Goal: Task Accomplishment & Management: Use online tool/utility

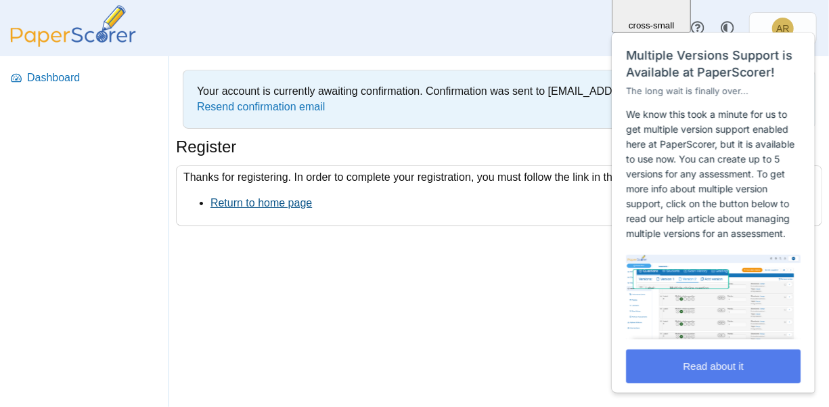
click at [229, 198] on link "Return to home page" at bounding box center [260, 203] width 101 height 12
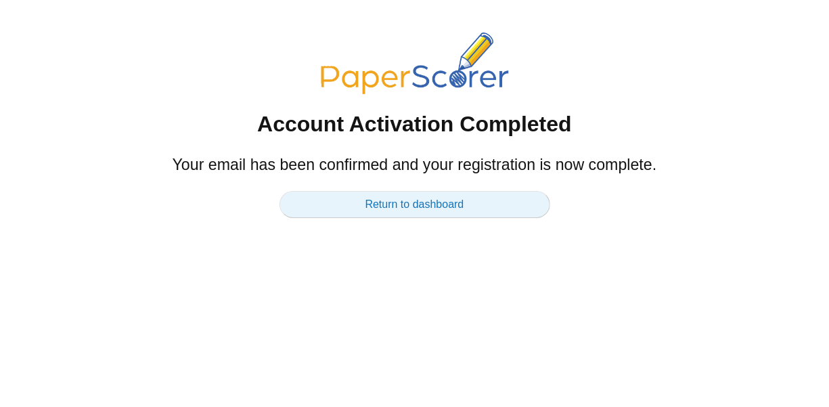
click at [463, 204] on link "Return to dashboard" at bounding box center [414, 204] width 271 height 27
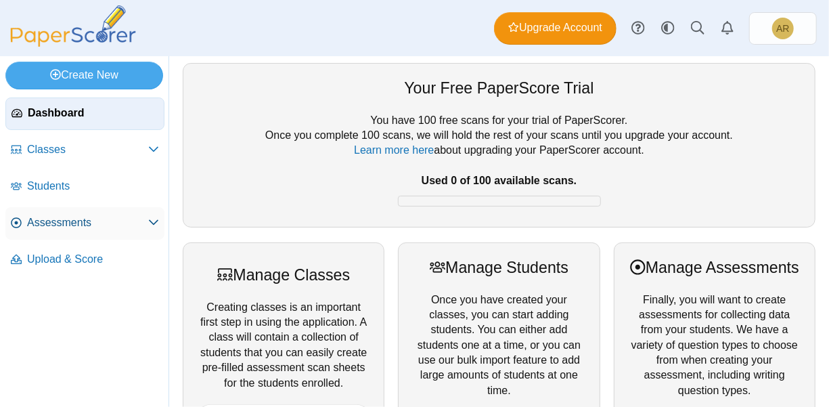
click at [99, 225] on span "Assessments" at bounding box center [87, 222] width 121 height 15
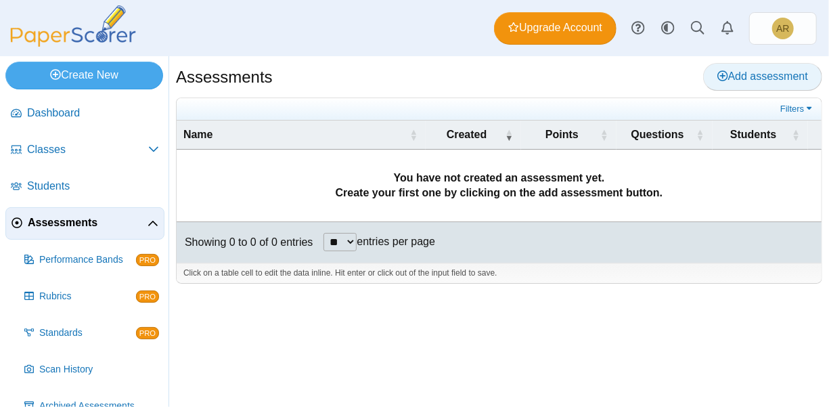
click at [724, 78] on icon at bounding box center [722, 75] width 11 height 11
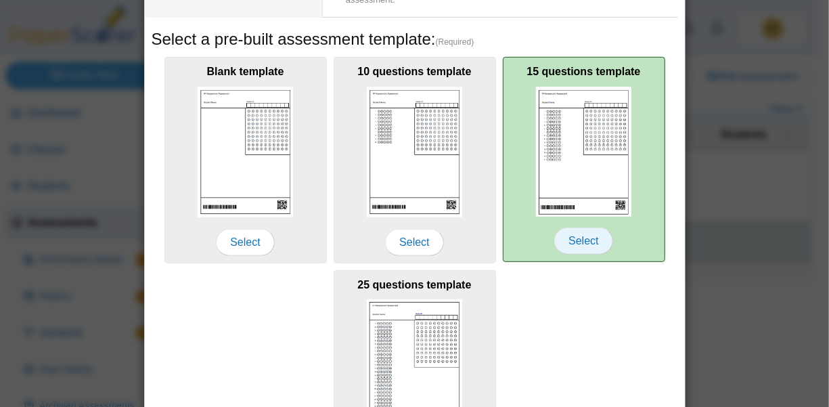
scroll to position [208, 0]
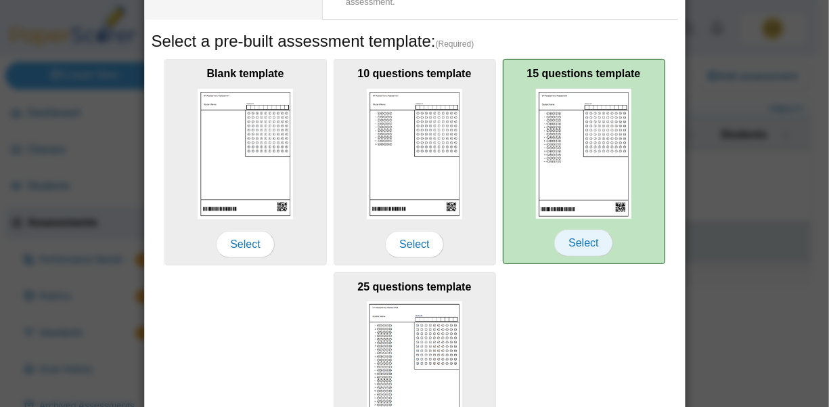
click at [582, 240] on span "Select" at bounding box center [583, 242] width 58 height 27
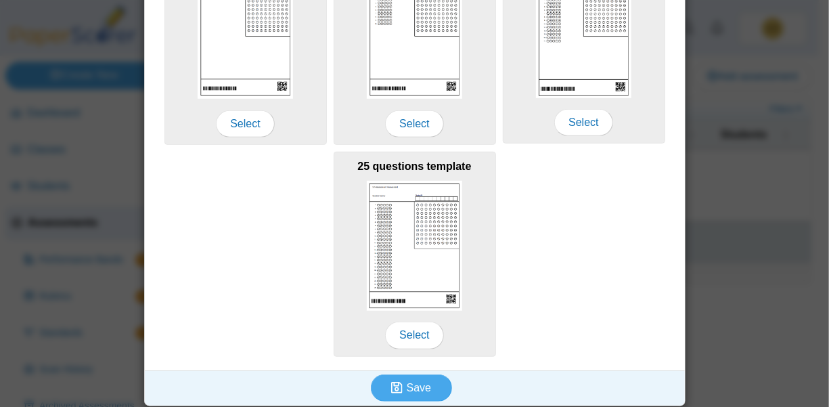
scroll to position [330, 0]
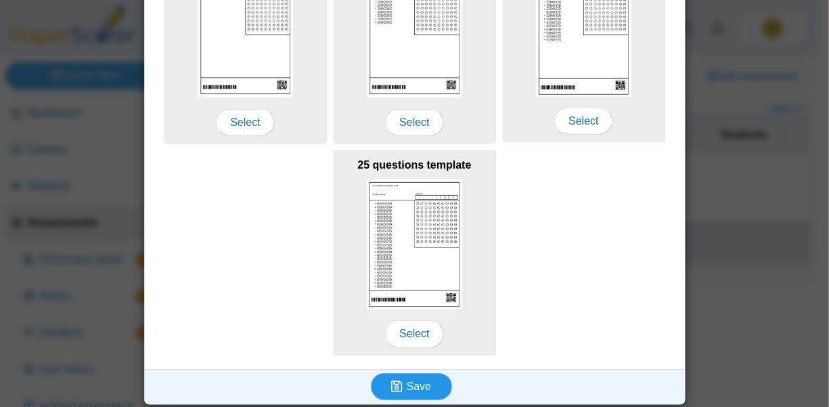
click at [421, 380] on span "Save" at bounding box center [419, 386] width 24 height 12
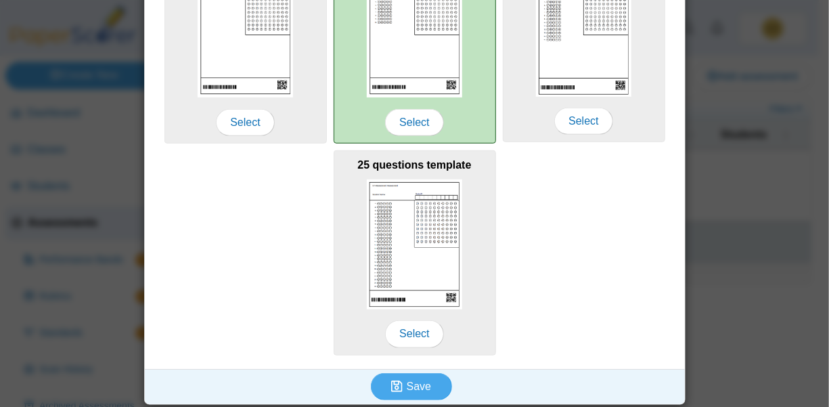
scroll to position [0, 0]
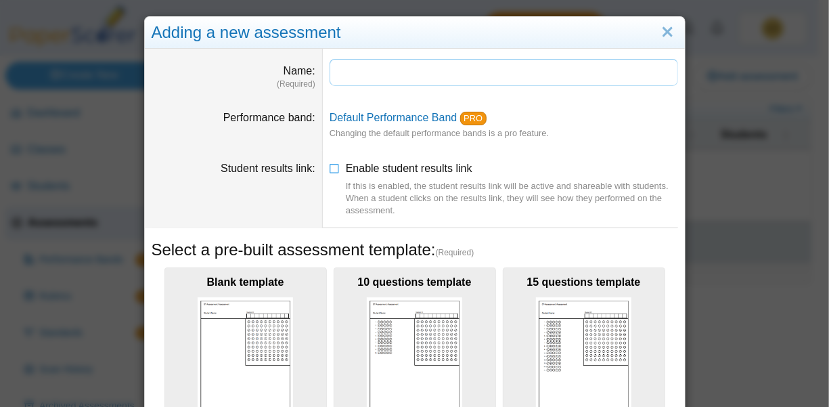
click at [384, 80] on input "Name" at bounding box center [503, 72] width 348 height 27
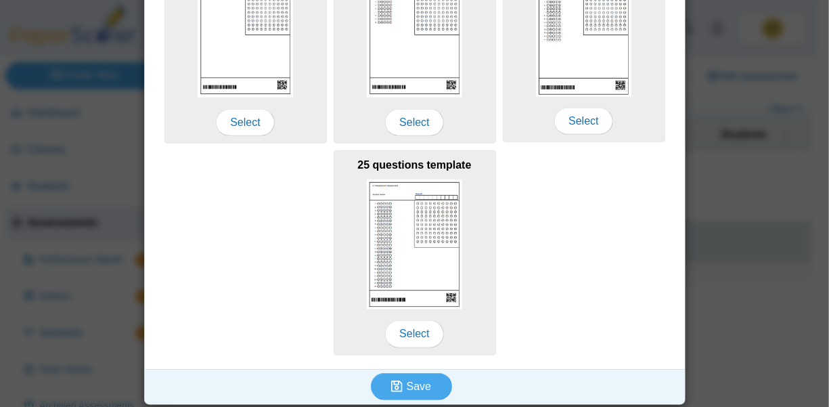
scroll to position [330, 0]
type input "**********"
click at [418, 392] on button "Save" at bounding box center [411, 386] width 81 height 27
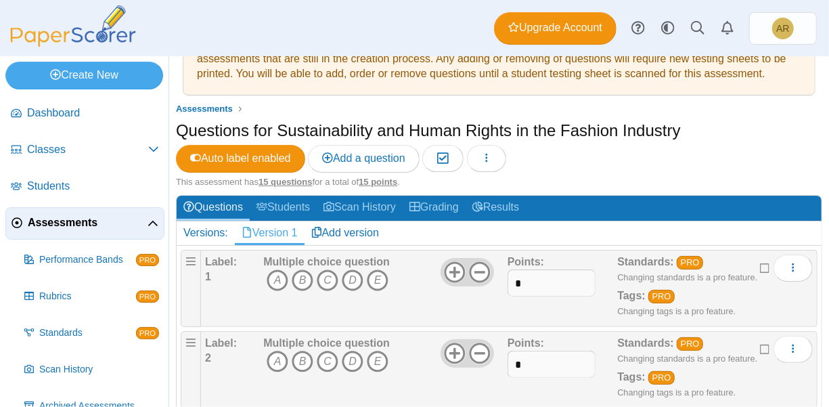
scroll to position [52, 0]
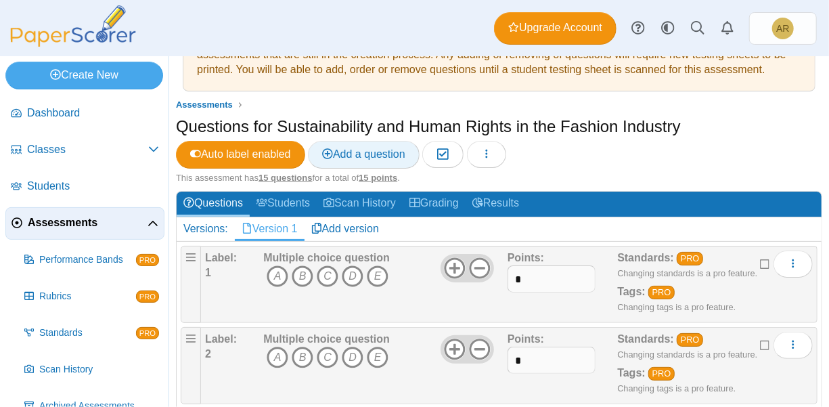
click at [352, 148] on span "Add a question" at bounding box center [363, 154] width 83 height 12
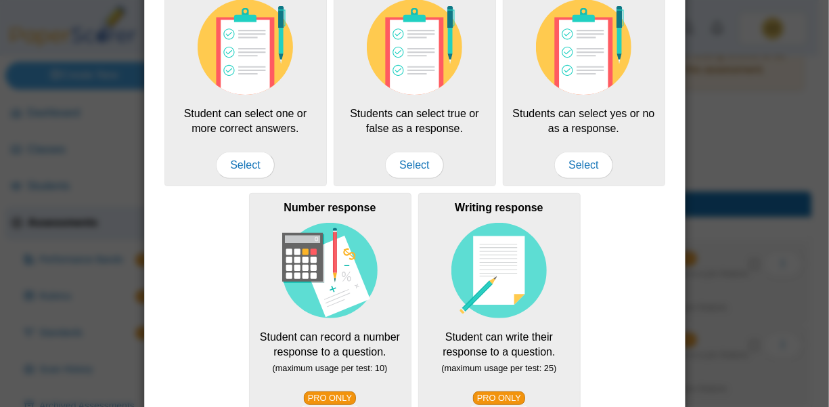
scroll to position [122, 0]
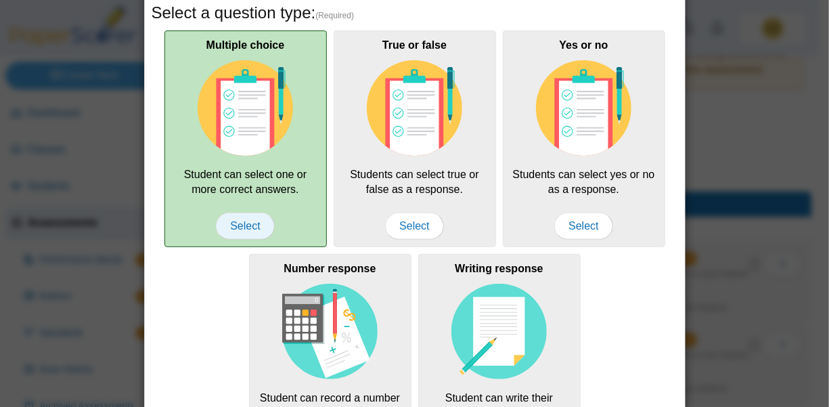
click at [244, 219] on span "Select" at bounding box center [245, 225] width 58 height 27
click at [235, 221] on span "Select" at bounding box center [245, 225] width 58 height 27
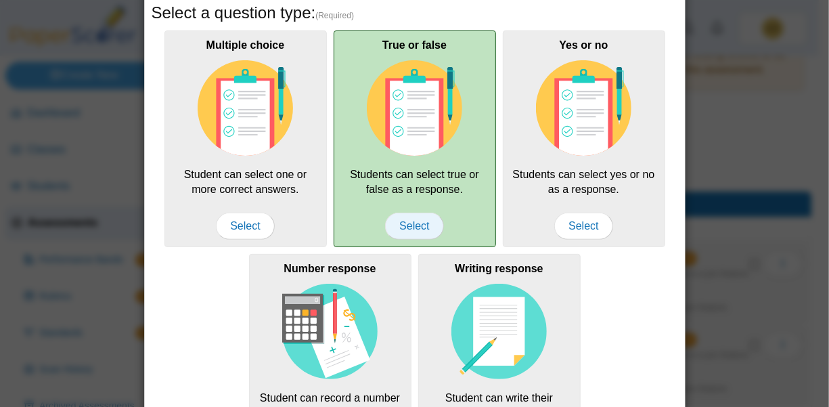
click at [401, 216] on span "Select" at bounding box center [414, 225] width 58 height 27
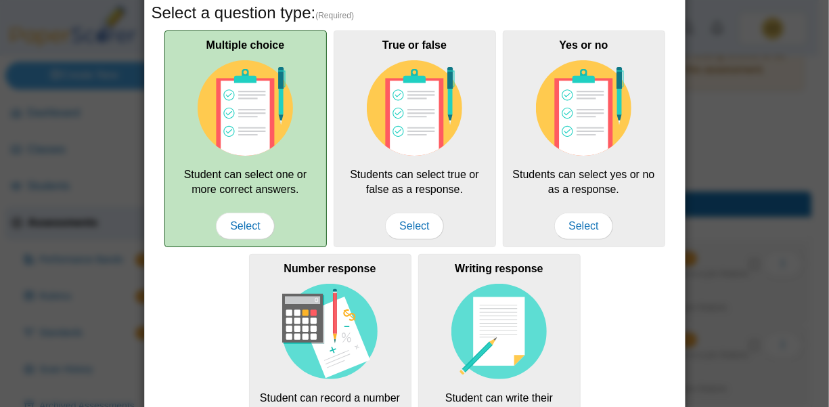
click at [249, 204] on div "Multiple choice Student can select one or more correct answers. Select" at bounding box center [245, 138] width 162 height 216
click at [239, 225] on span "Select" at bounding box center [245, 225] width 58 height 27
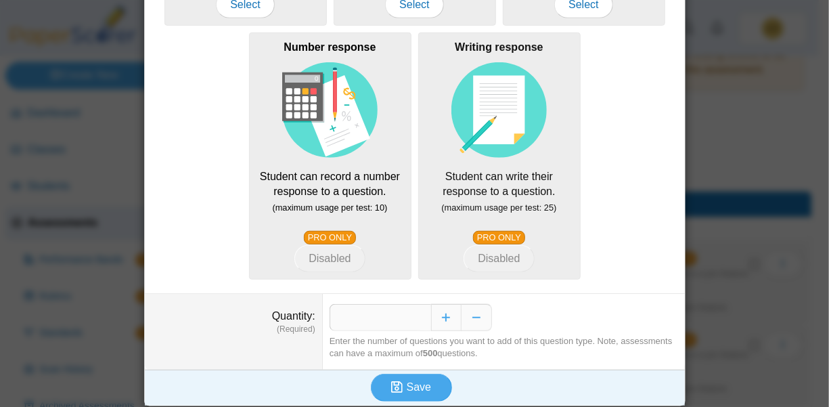
scroll to position [344, 0]
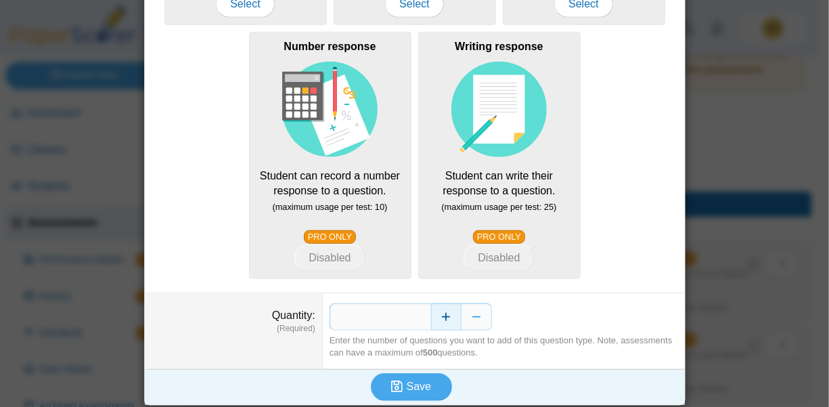
click at [444, 316] on button "Increase" at bounding box center [446, 316] width 30 height 27
click at [444, 312] on button "Increase" at bounding box center [446, 316] width 30 height 27
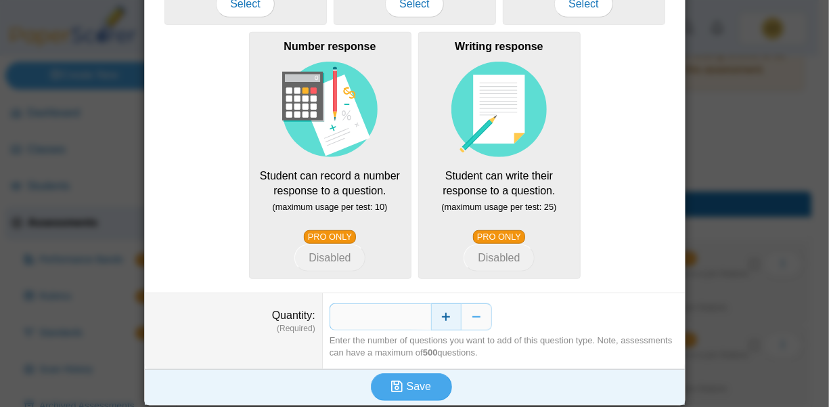
click at [444, 312] on button "Increase" at bounding box center [446, 316] width 30 height 27
click at [442, 312] on button "Increase" at bounding box center [446, 316] width 30 height 27
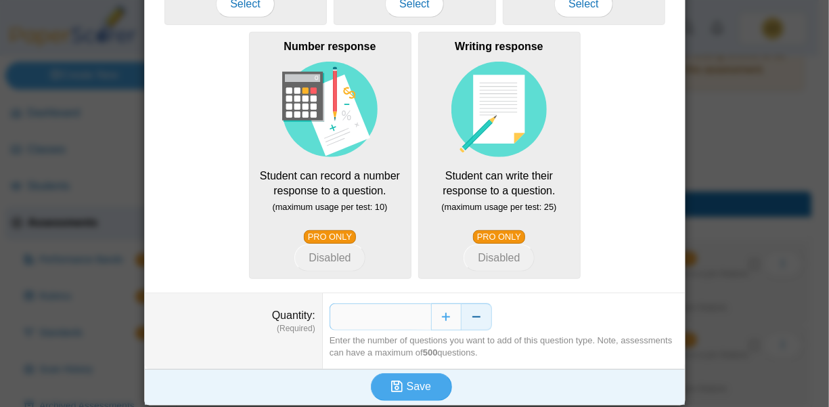
click at [474, 308] on button "Decrease" at bounding box center [476, 316] width 30 height 27
type input "**"
click at [398, 384] on icon "submit" at bounding box center [399, 386] width 16 height 15
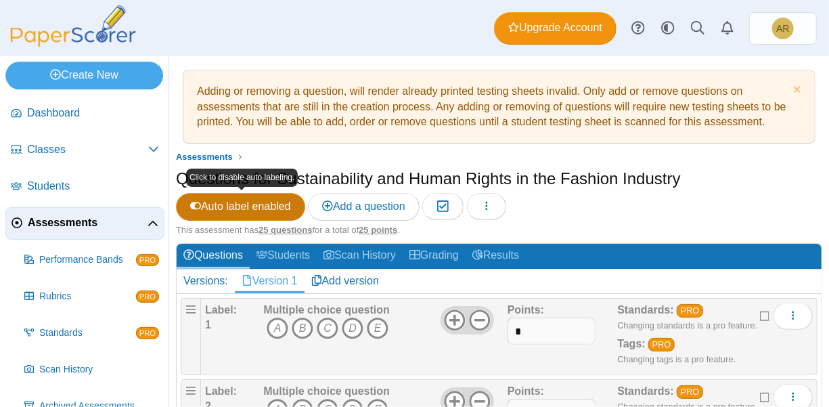
click at [260, 203] on span "Auto label enabled" at bounding box center [240, 206] width 101 height 12
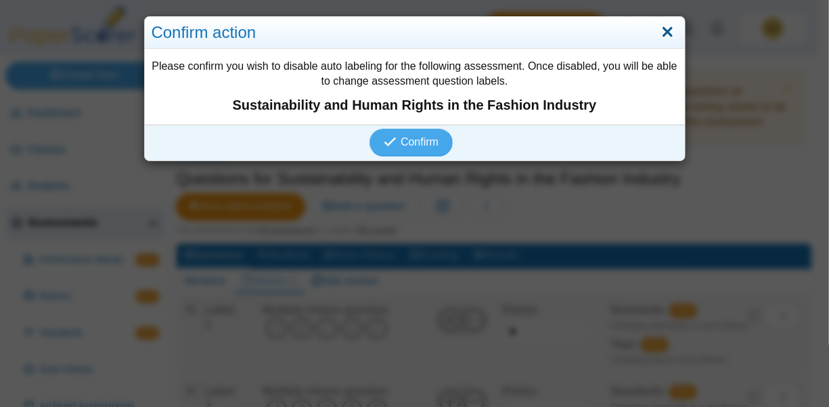
click at [661, 32] on link "Close" at bounding box center [667, 32] width 21 height 23
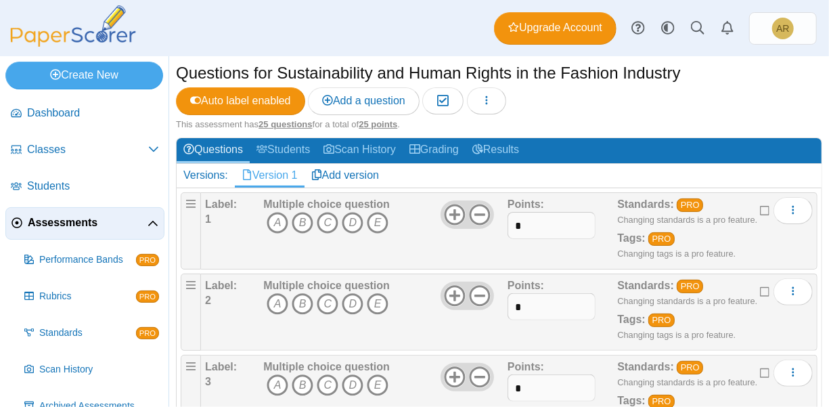
scroll to position [105, 0]
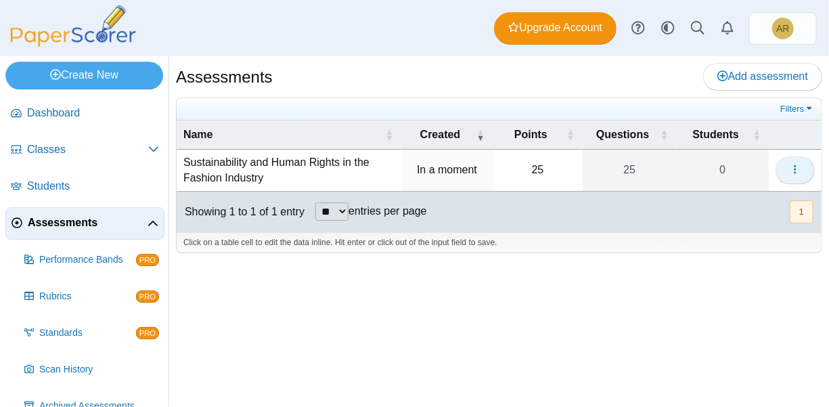
click at [796, 164] on icon "button" at bounding box center [795, 169] width 11 height 11
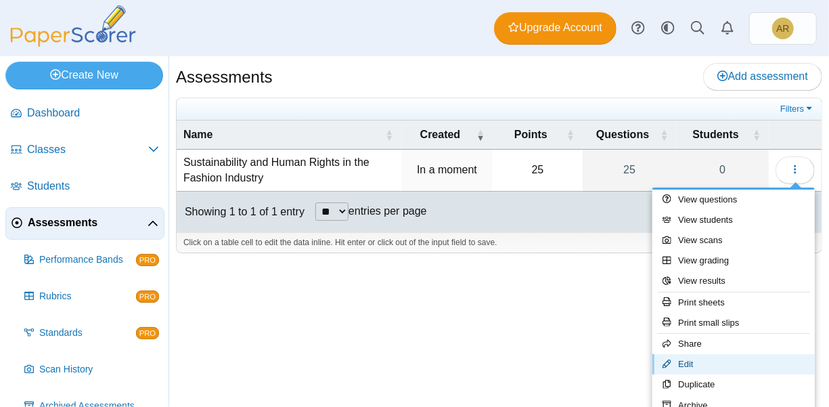
click at [707, 362] on link "Edit" at bounding box center [733, 364] width 162 height 20
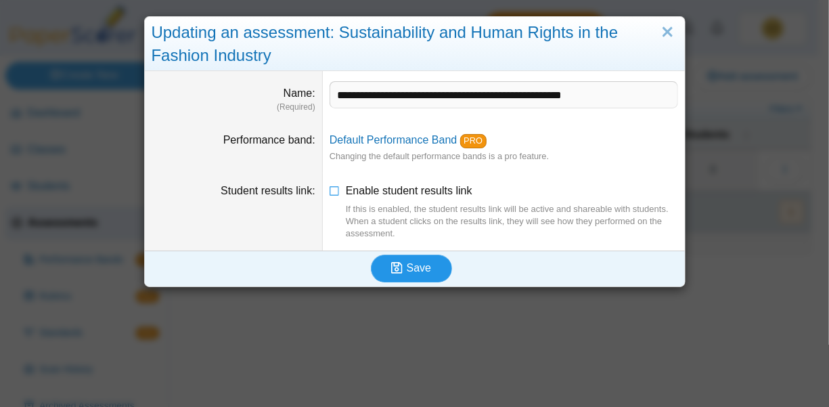
click at [411, 267] on span "Save" at bounding box center [419, 268] width 24 height 12
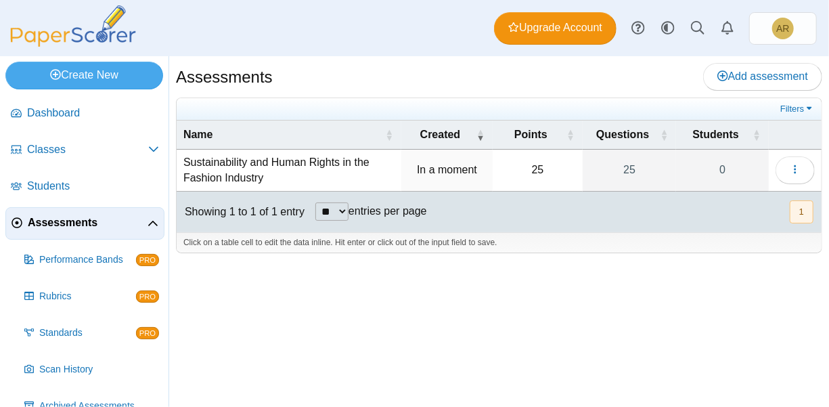
click at [533, 168] on td "25" at bounding box center [538, 171] width 90 height 42
click at [630, 168] on link "25" at bounding box center [629, 170] width 93 height 41
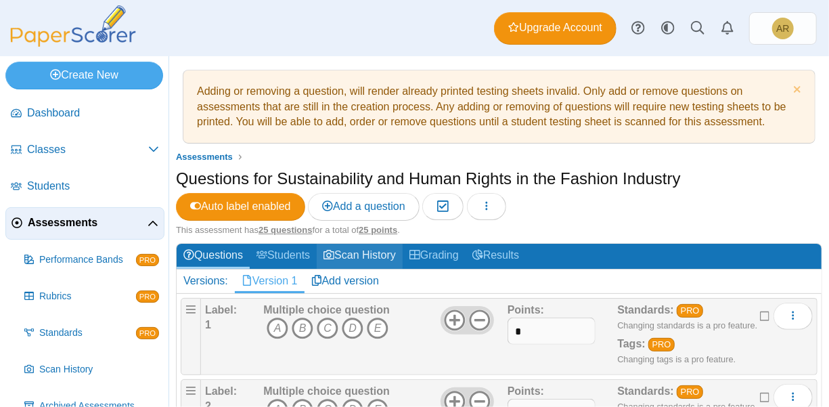
scroll to position [52, 0]
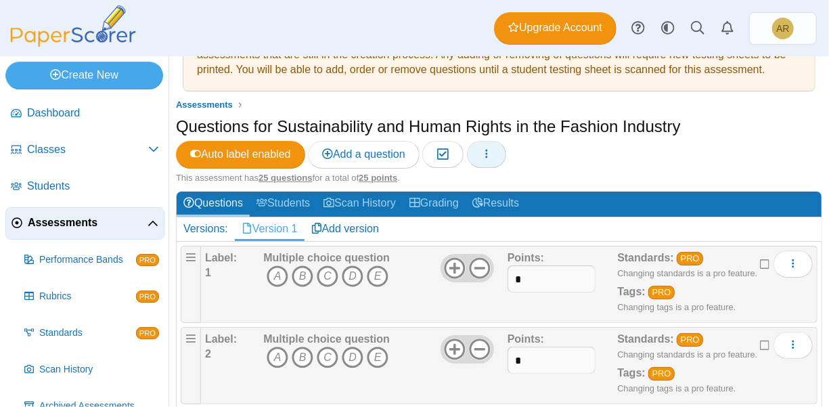
click at [505, 150] on button "button" at bounding box center [486, 154] width 39 height 27
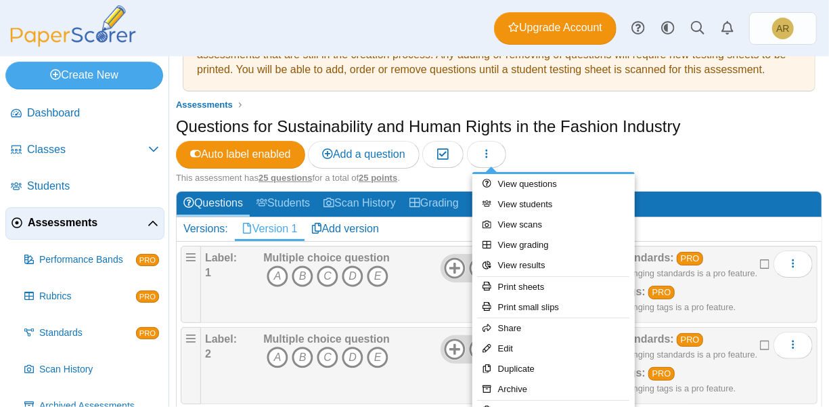
click at [702, 152] on div "Questions for Sustainability and Human Rights in the Fashion Industry Auto labe…" at bounding box center [499, 143] width 646 height 57
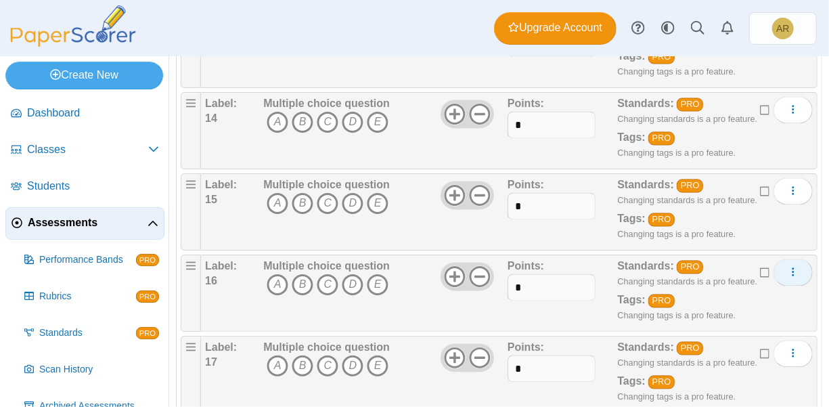
scroll to position [1264, 0]
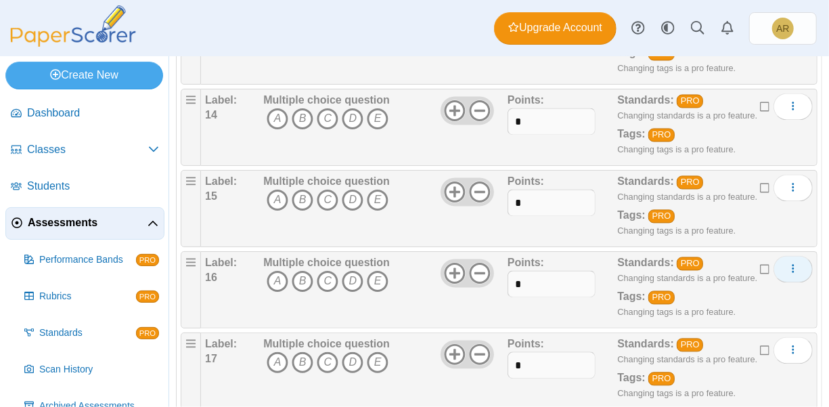
click at [787, 263] on icon "More options" at bounding box center [792, 268] width 11 height 11
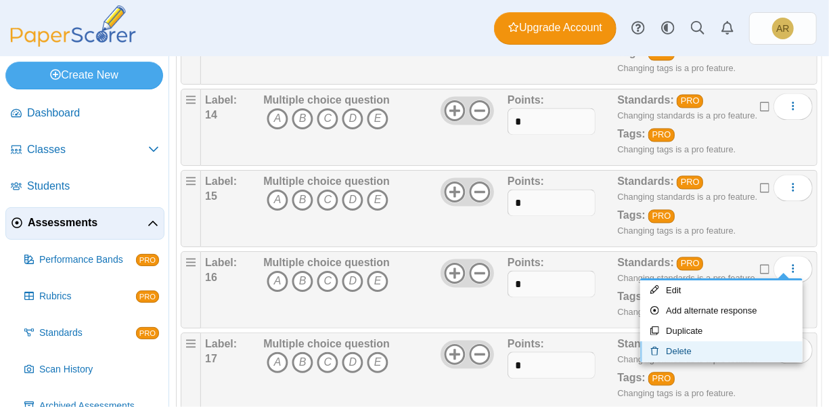
click at [750, 348] on link "Delete" at bounding box center [721, 351] width 162 height 20
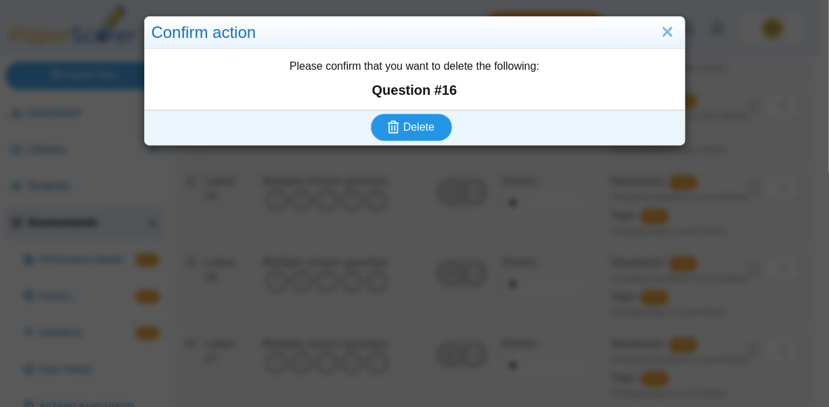
click at [419, 135] on button "Delete" at bounding box center [411, 127] width 81 height 27
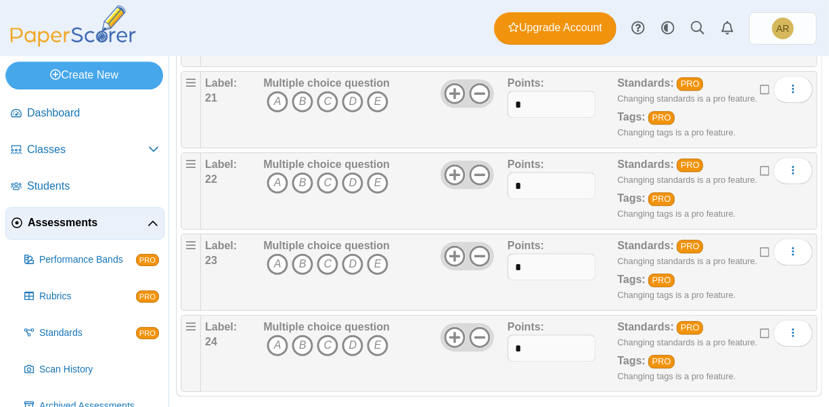
scroll to position [1853, 0]
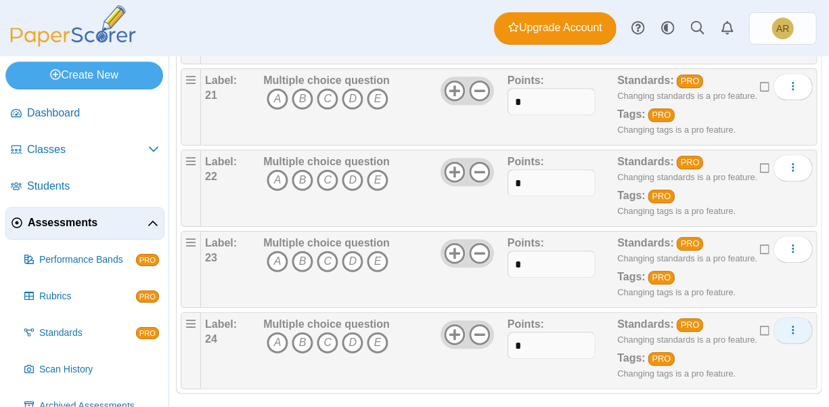
click at [787, 324] on icon "More options" at bounding box center [792, 329] width 11 height 11
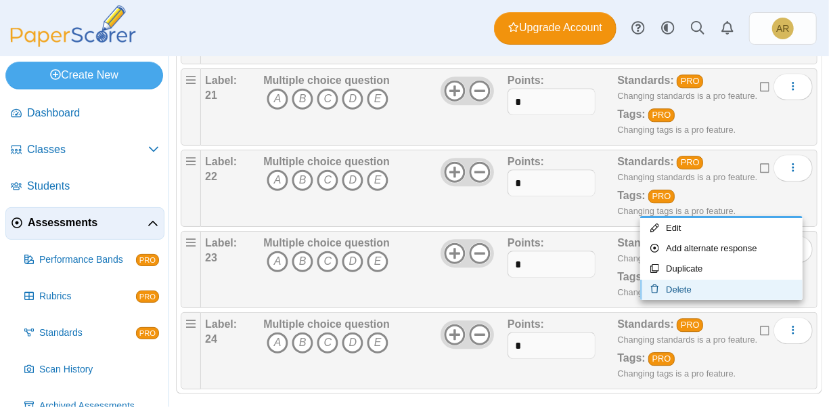
click at [725, 288] on link "Delete" at bounding box center [721, 289] width 162 height 20
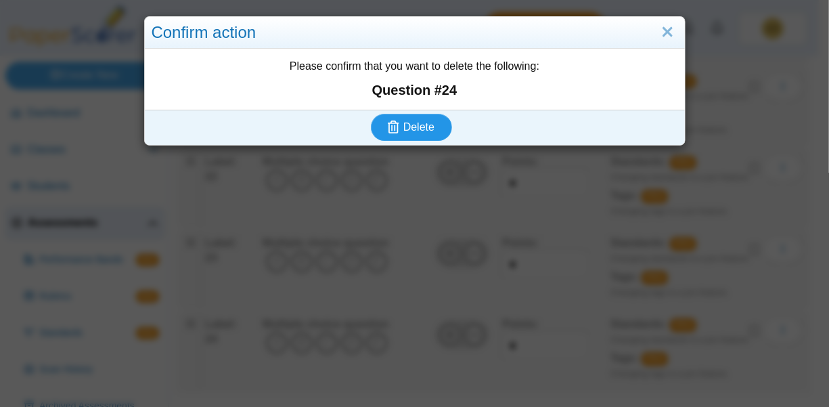
click at [421, 121] on span "Delete" at bounding box center [418, 127] width 31 height 12
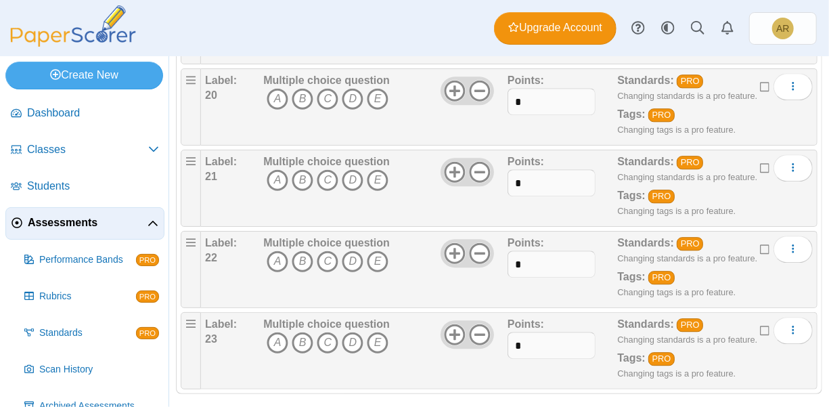
scroll to position [1773, 0]
click at [787, 323] on icon "More options" at bounding box center [792, 328] width 11 height 11
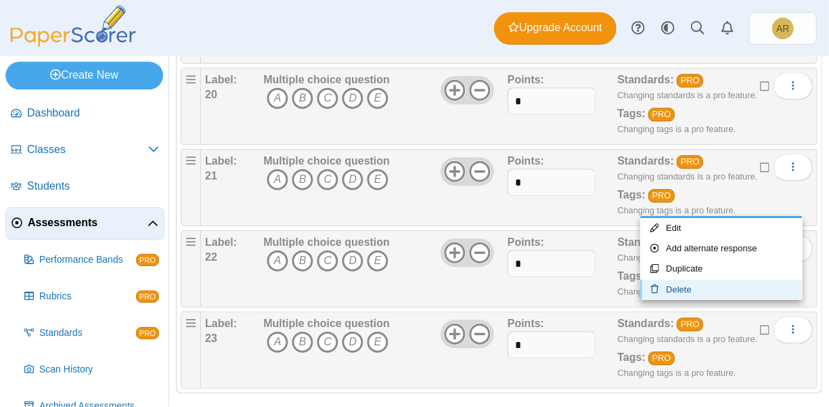
click at [726, 285] on link "Delete" at bounding box center [721, 289] width 162 height 20
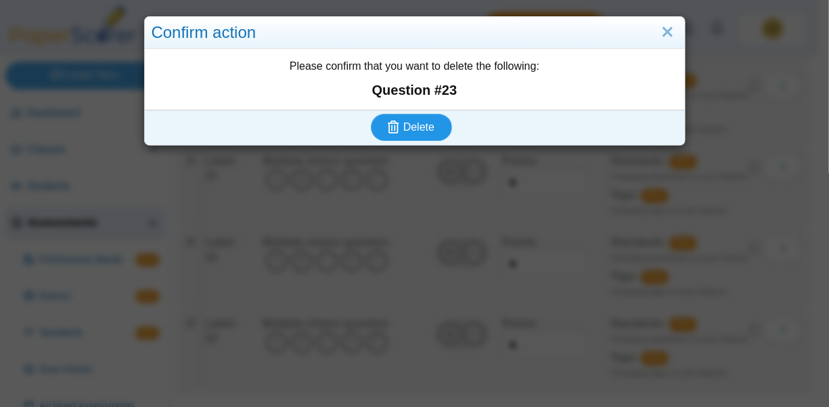
click at [425, 124] on span "Delete" at bounding box center [418, 127] width 31 height 12
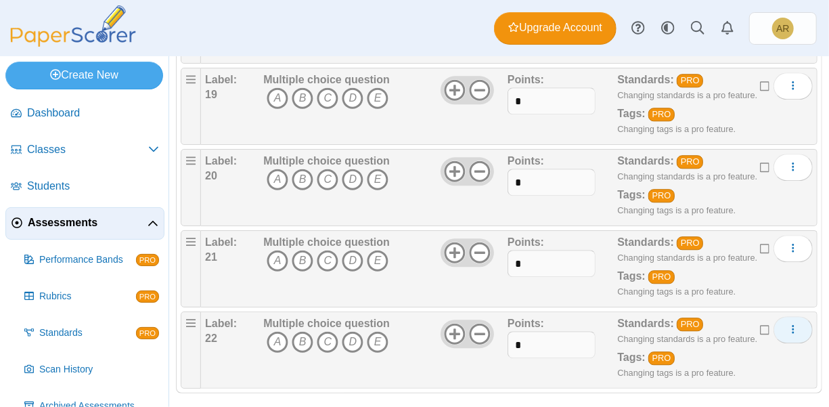
scroll to position [1691, 0]
click at [787, 323] on icon "More options" at bounding box center [792, 328] width 11 height 11
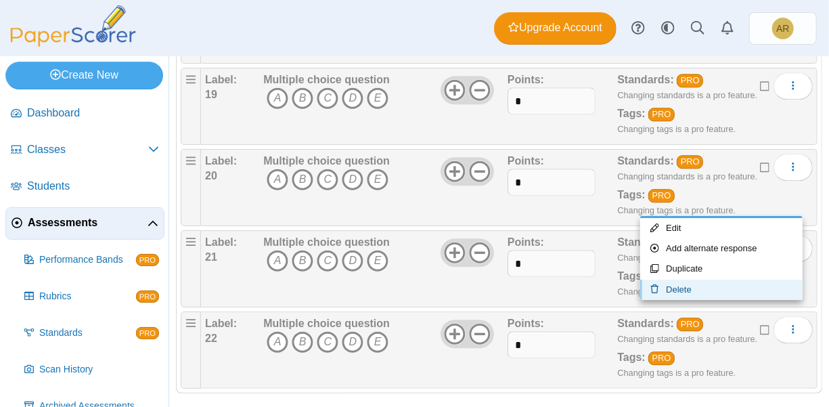
click at [731, 283] on link "Delete" at bounding box center [721, 289] width 162 height 20
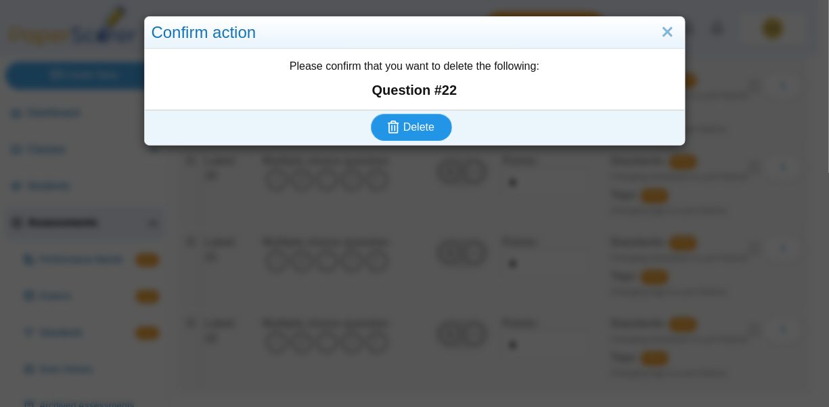
click at [398, 114] on button "Delete" at bounding box center [411, 127] width 81 height 27
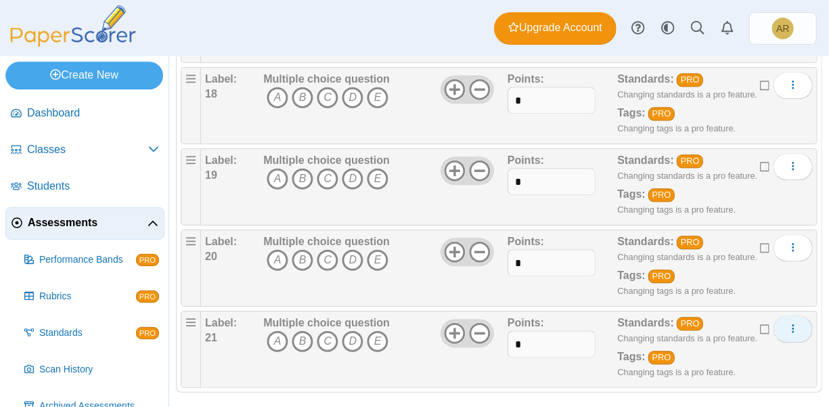
scroll to position [1611, 0]
click at [790, 315] on button "More options" at bounding box center [792, 328] width 39 height 27
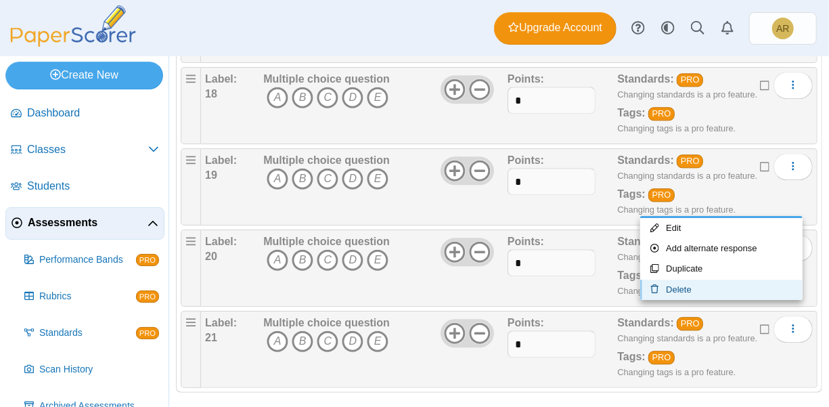
click at [719, 286] on link "Delete" at bounding box center [721, 289] width 162 height 20
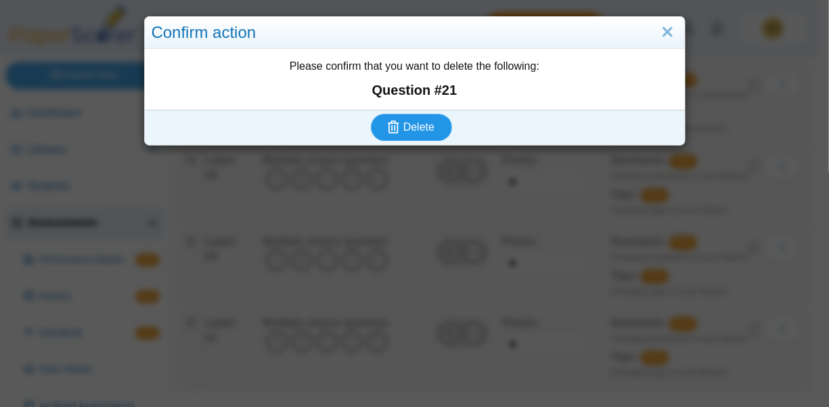
click at [400, 117] on button "Delete" at bounding box center [411, 127] width 81 height 27
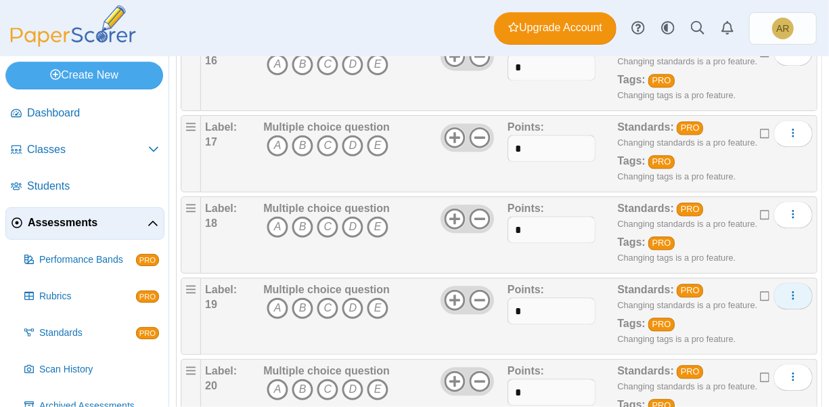
scroll to position [1478, 0]
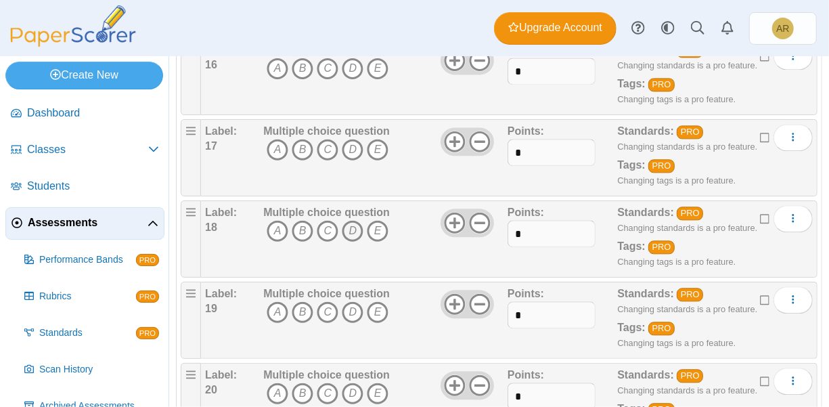
click at [352, 220] on icon "D" at bounding box center [353, 231] width 22 height 22
click at [353, 222] on icon "D" at bounding box center [353, 231] width 22 height 22
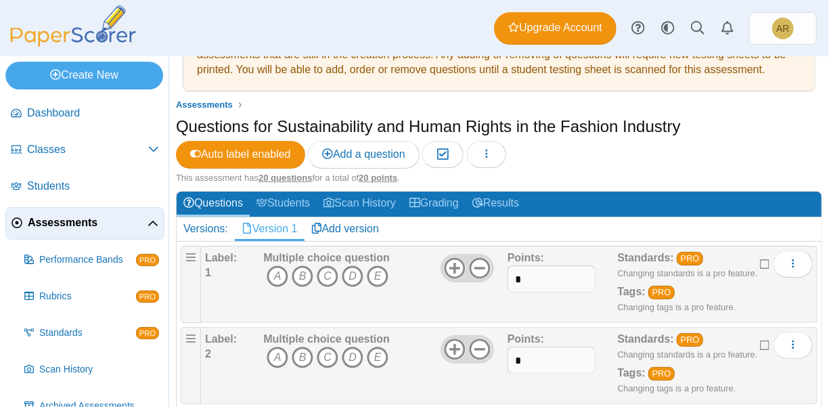
scroll to position [52, 0]
